Goal: Task Accomplishment & Management: Use online tool/utility

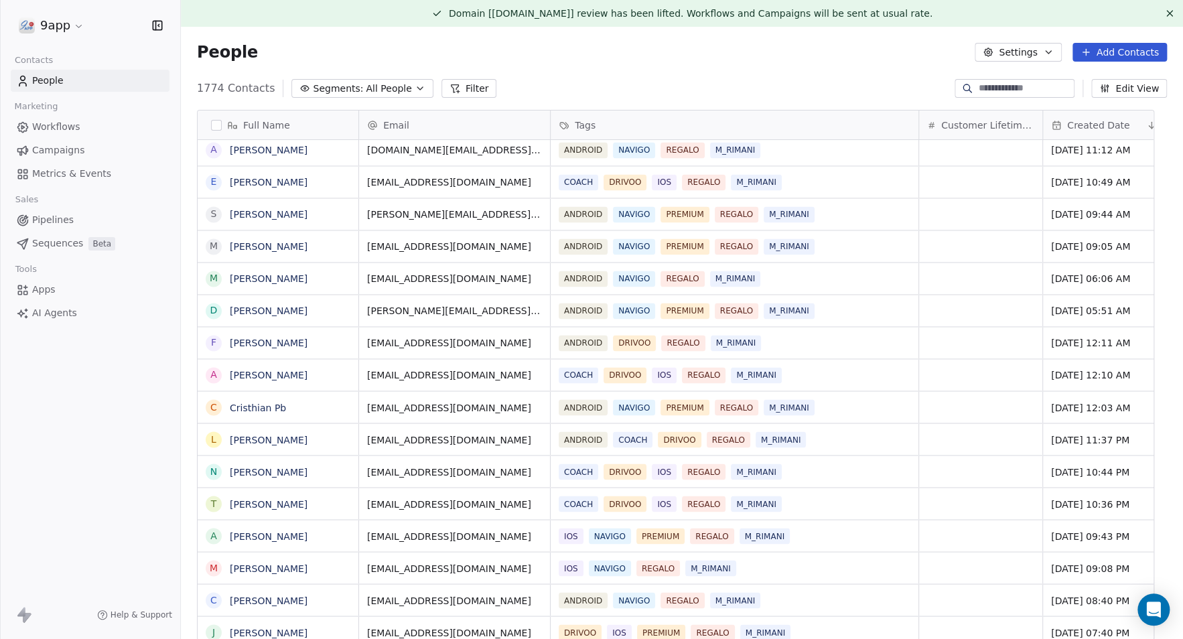
click at [447, 90] on button "Filter" at bounding box center [470, 88] width 56 height 19
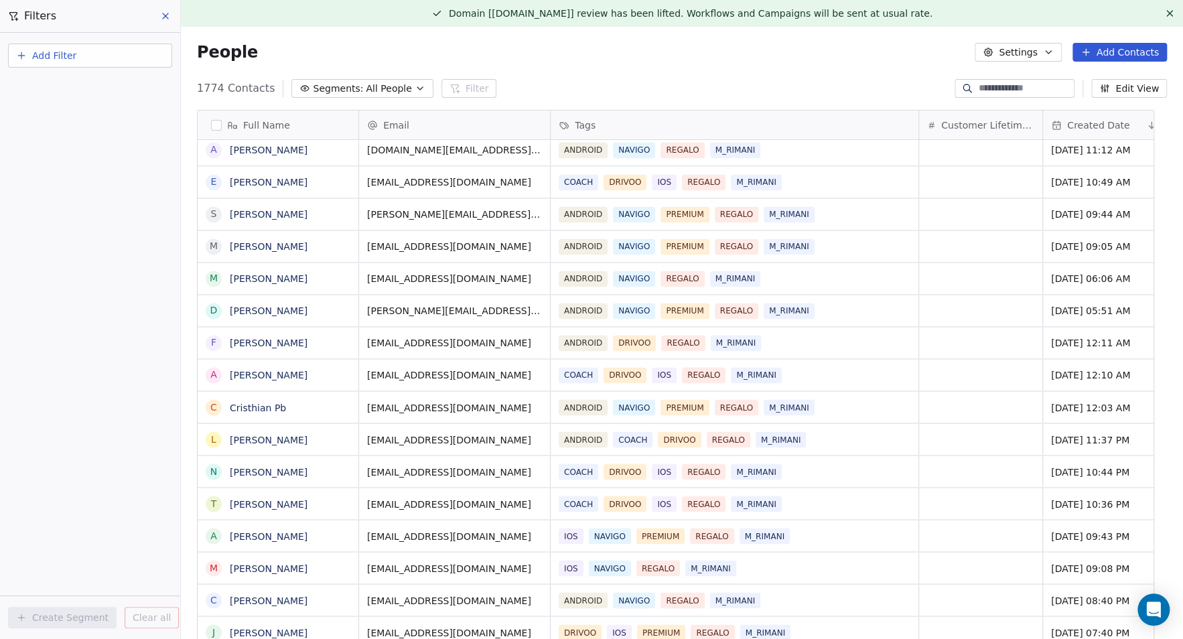
click at [51, 63] on button "Add Filter" at bounding box center [90, 56] width 164 height 24
click at [55, 88] on span "Contact properties" at bounding box center [65, 87] width 87 height 14
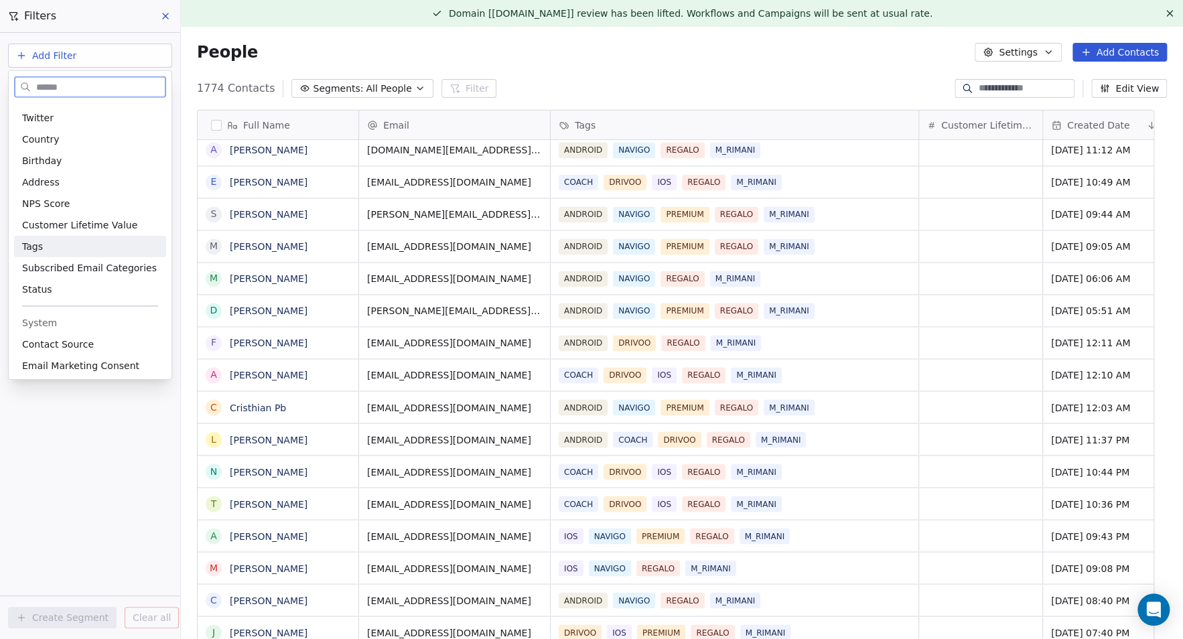
click at [48, 241] on div "Tags" at bounding box center [90, 246] width 136 height 13
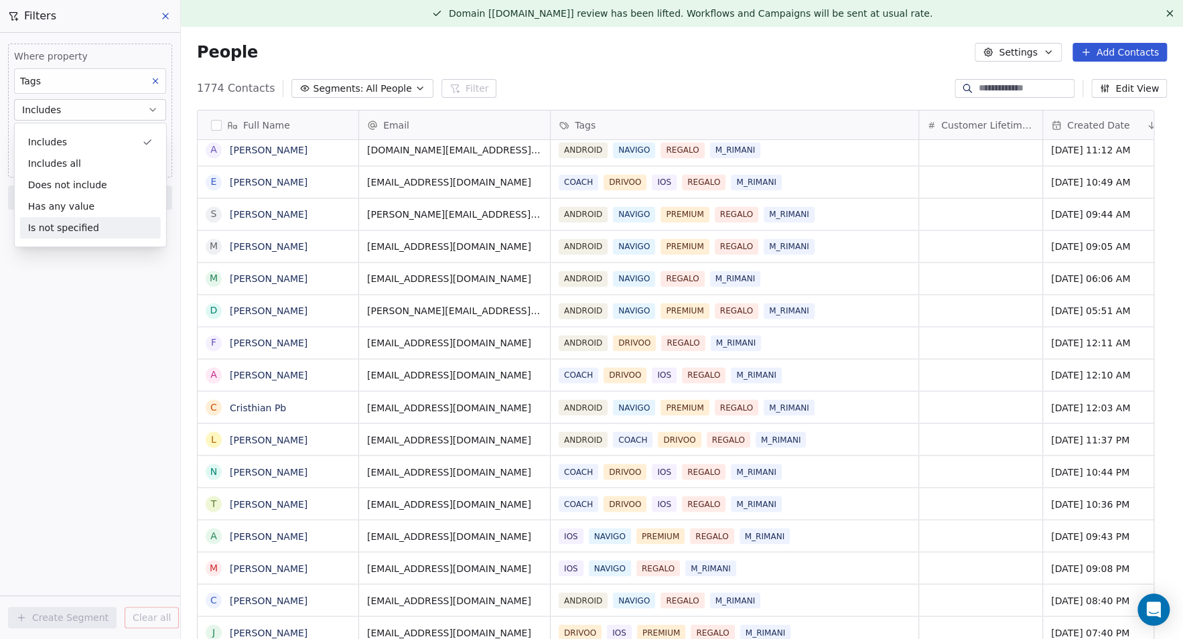
click at [34, 278] on div "Where property Tags Includes Select Tags Add filter to this group Add another f…" at bounding box center [90, 336] width 180 height 606
click at [74, 136] on body "9app Contacts People Marketing Workflows Campaigns Metrics & Events Sales Pipel…" at bounding box center [591, 319] width 1183 height 639
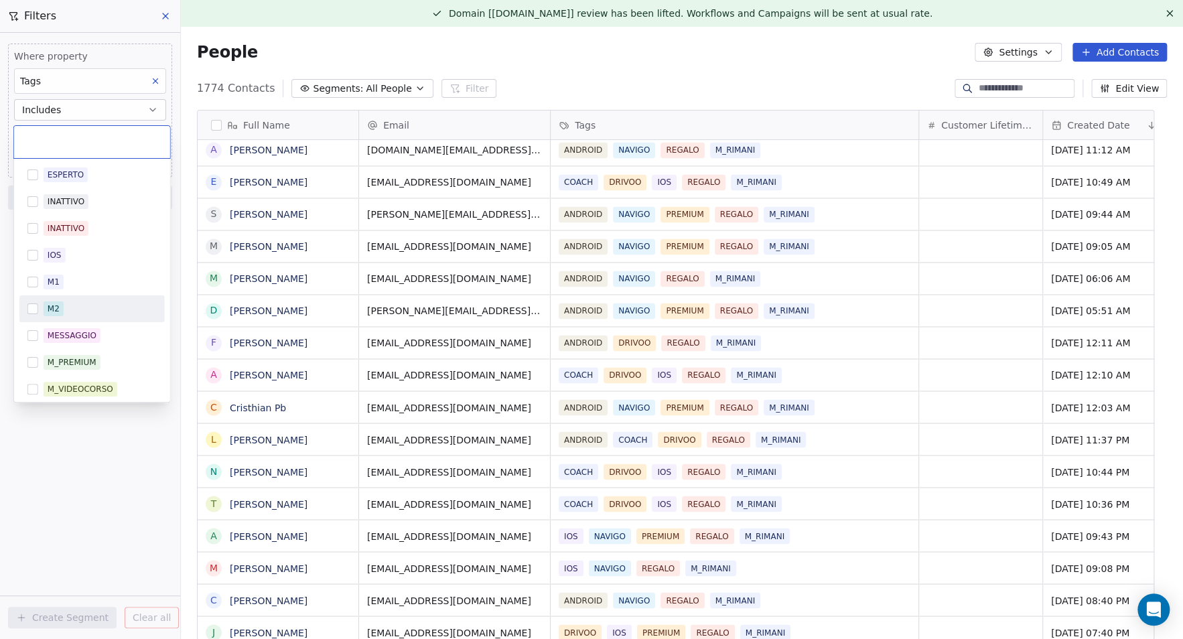
click at [35, 309] on button "Suggestions" at bounding box center [32, 309] width 11 height 11
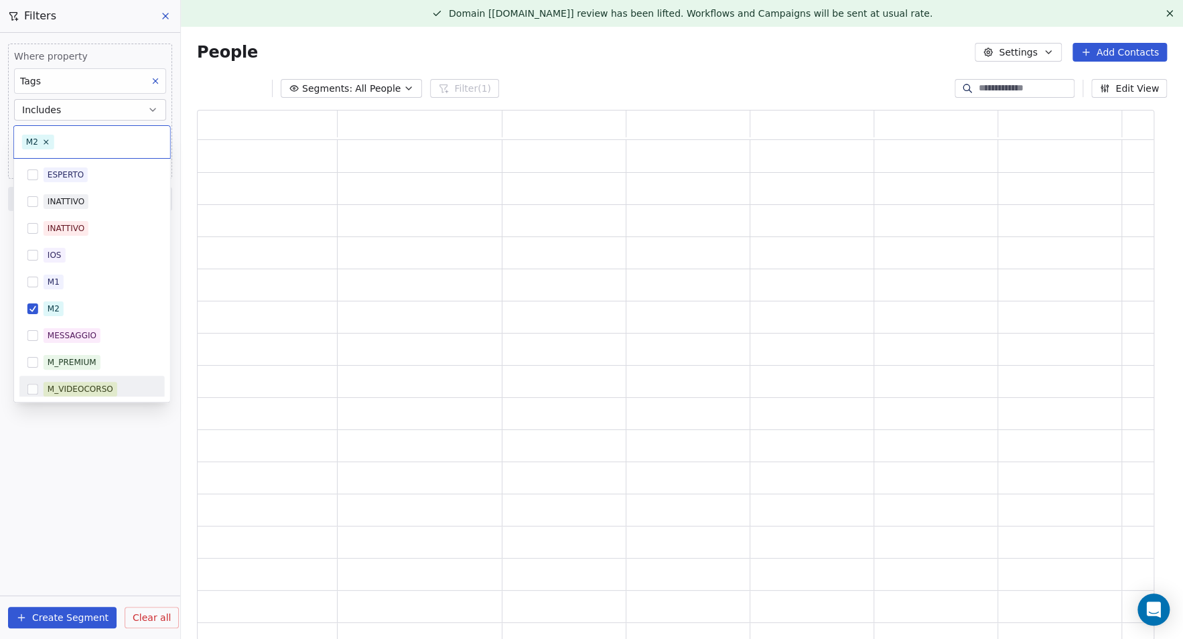
click at [66, 456] on html "9app Contacts People Marketing Workflows Campaigns Metrics & Events Sales Pipel…" at bounding box center [591, 319] width 1183 height 639
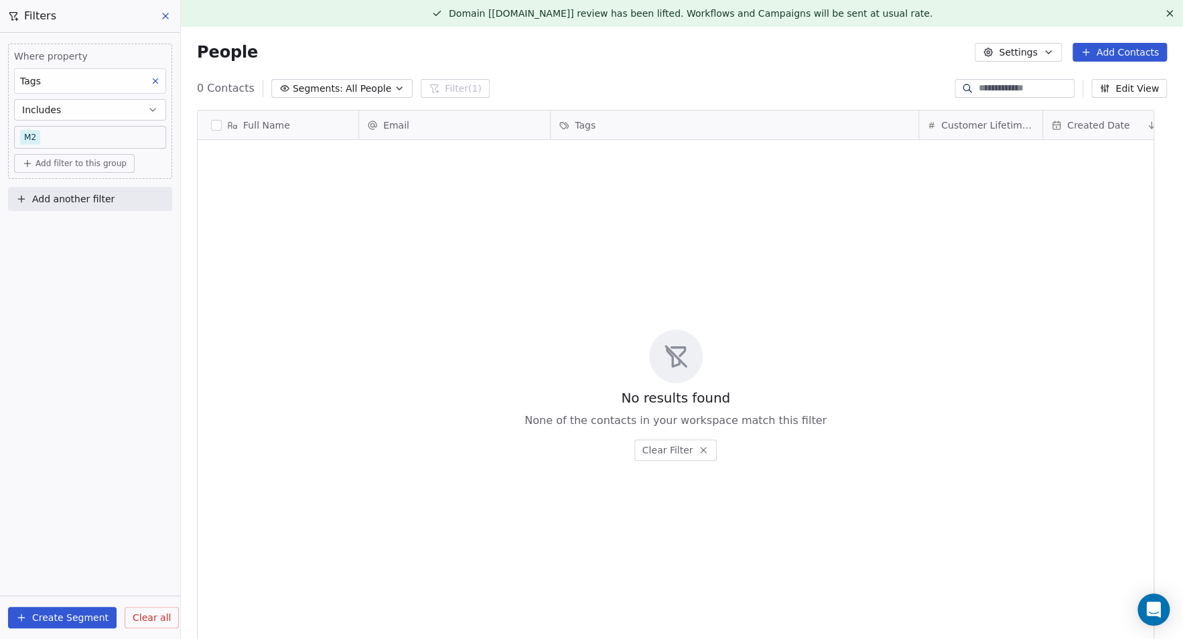
click at [40, 19] on span "Filters" at bounding box center [40, 16] width 32 height 16
click at [163, 17] on icon at bounding box center [165, 16] width 11 height 11
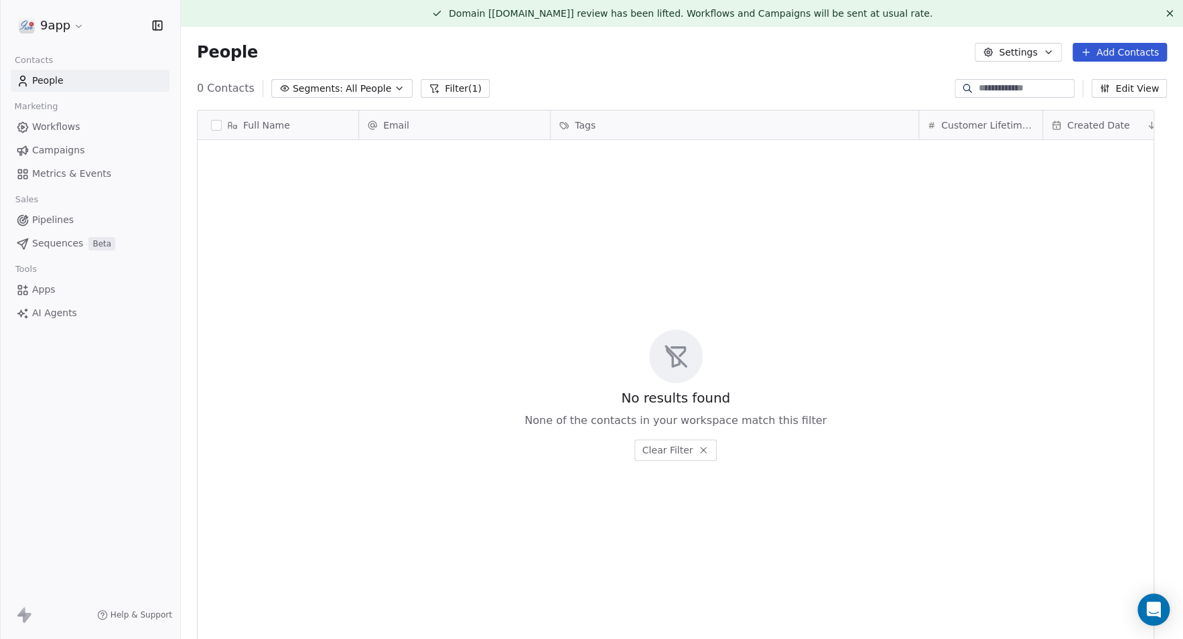
click at [72, 127] on span "Workflows" at bounding box center [56, 127] width 48 height 14
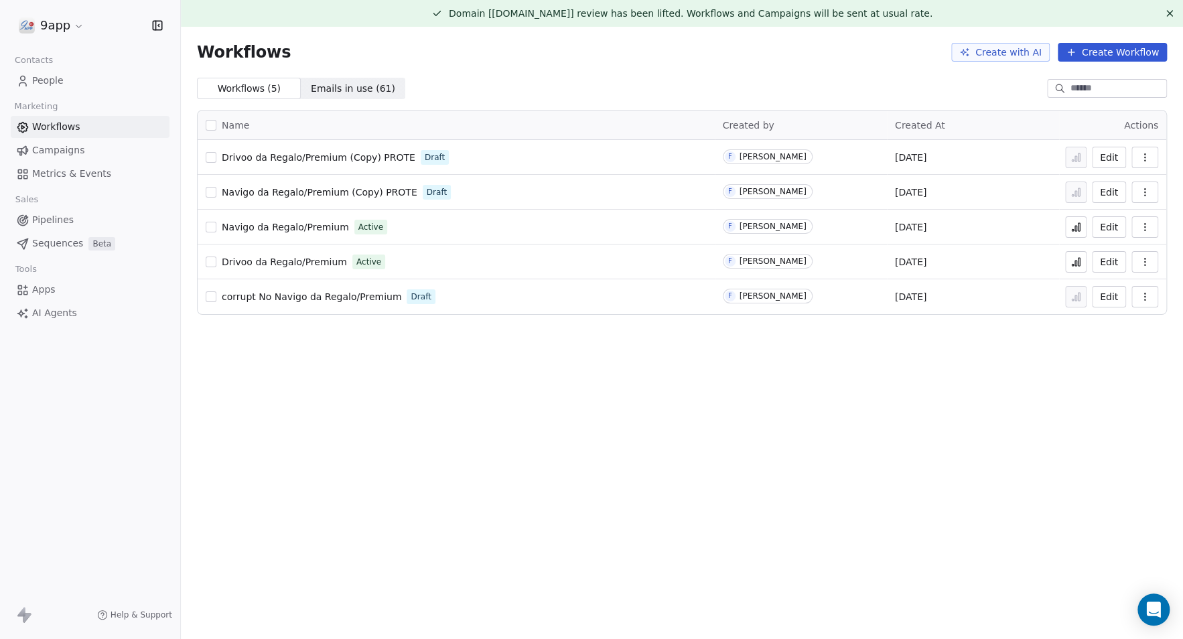
click at [341, 192] on span "Navigo da Regalo/Premium (Copy) PROTE" at bounding box center [320, 192] width 196 height 11
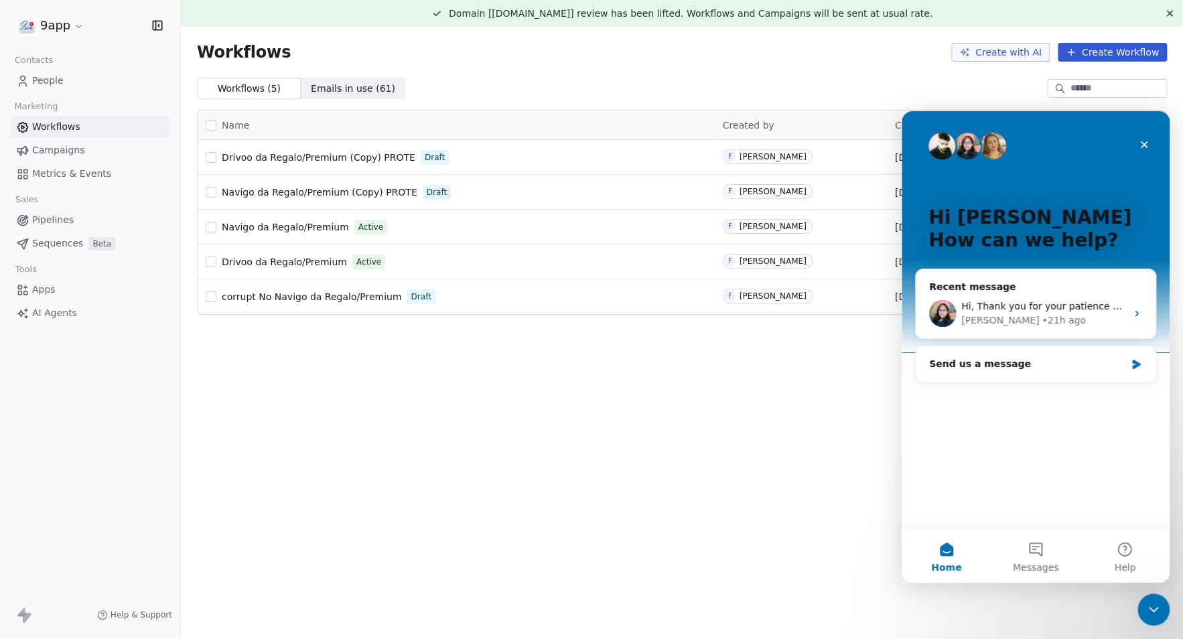
click at [437, 333] on div "Domain [9app.it] review has been lifted. Workflows and Campaigns will be sent a…" at bounding box center [682, 319] width 1002 height 639
click at [23, 84] on icon at bounding box center [22, 80] width 13 height 13
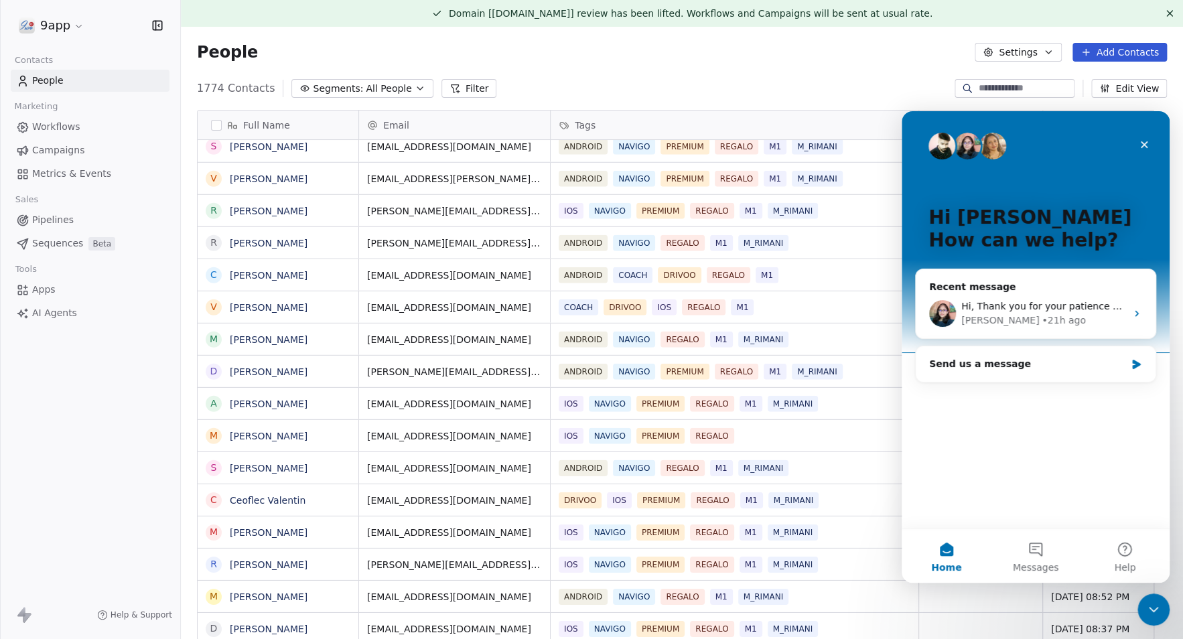
click at [102, 385] on div "9app Contacts People Marketing Workflows Campaigns Metrics & Events Sales Pipel…" at bounding box center [90, 319] width 180 height 639
